Goal: Find specific page/section: Find specific page/section

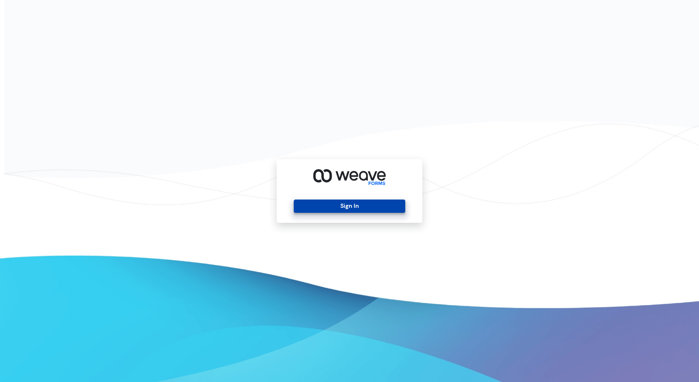
click at [402, 207] on button "Sign In" at bounding box center [349, 206] width 111 height 13
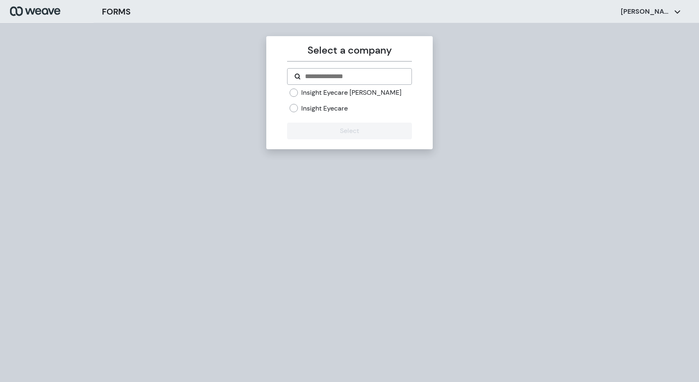
click at [306, 99] on div "Insight Eyecare [PERSON_NAME] Insight Eyecare" at bounding box center [351, 100] width 122 height 25
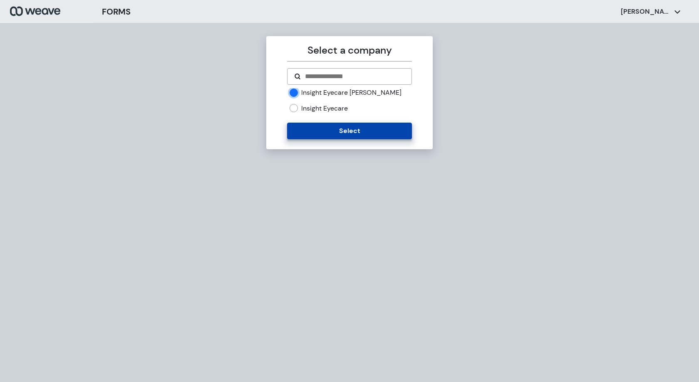
click at [352, 132] on button "Select" at bounding box center [349, 131] width 124 height 17
